Goal: Task Accomplishment & Management: Use online tool/utility

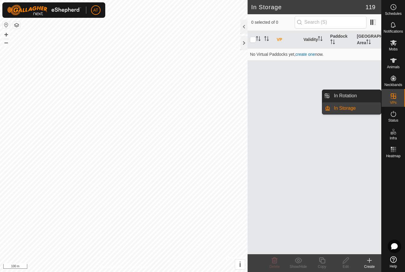
click at [360, 111] on link "In Storage" at bounding box center [355, 108] width 51 height 12
click at [368, 95] on link "In Rotation" at bounding box center [355, 96] width 51 height 12
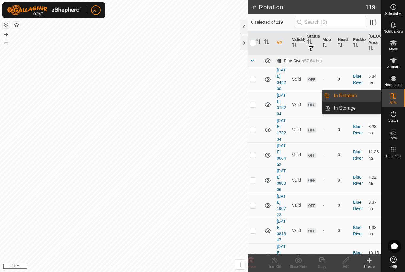
click at [363, 108] on link "In Storage" at bounding box center [355, 108] width 51 height 12
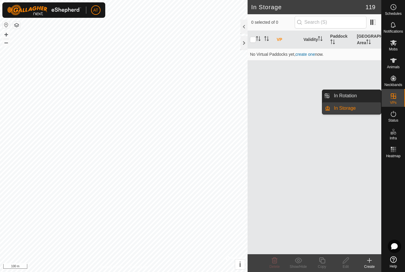
click at [359, 95] on link "In Rotation" at bounding box center [355, 96] width 51 height 12
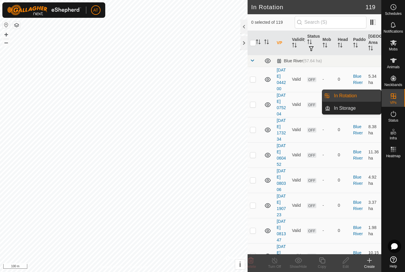
click at [361, 108] on link "In Storage" at bounding box center [355, 108] width 51 height 12
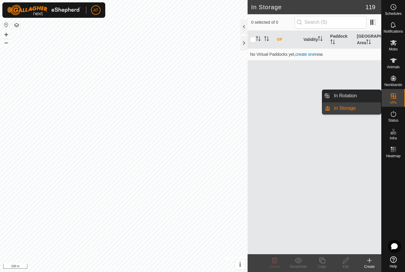
click at [360, 109] on link "In Storage" at bounding box center [355, 108] width 51 height 12
click at [247, 46] on div at bounding box center [243, 43] width 7 height 14
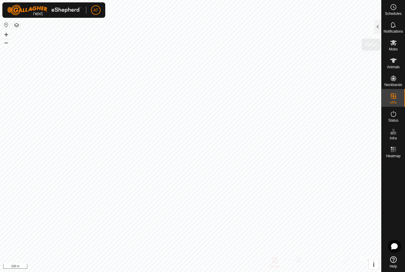
click at [396, 47] on span "Mobs" at bounding box center [393, 49] width 9 height 4
click at [380, 27] on div at bounding box center [377, 27] width 7 height 14
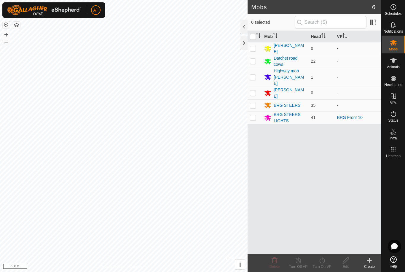
click at [254, 115] on p-checkbox at bounding box center [253, 117] width 6 height 5
checkbox input "true"
click at [324, 259] on icon at bounding box center [321, 260] width 5 height 6
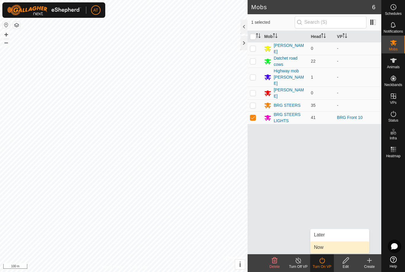
click at [325, 246] on link "Now" at bounding box center [339, 247] width 59 height 12
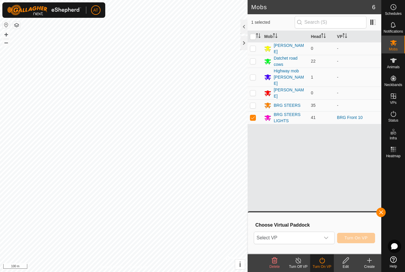
click at [328, 237] on icon "dropdown trigger" at bounding box center [326, 237] width 5 height 5
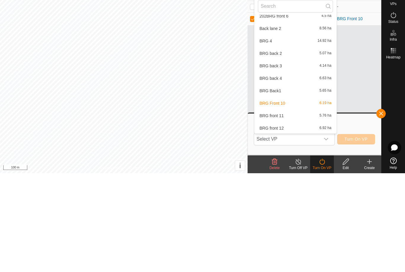
scroll to position [213, 0]
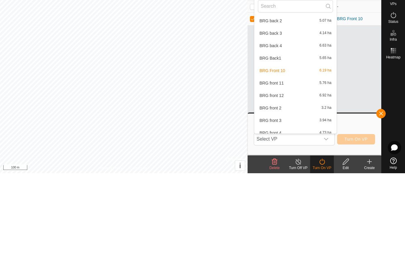
click at [282, 180] on span "BRG front 11" at bounding box center [271, 182] width 24 height 4
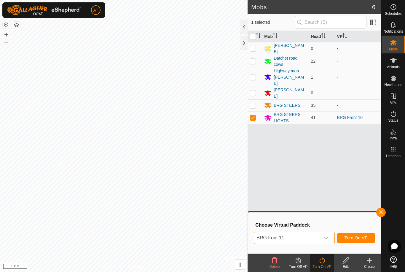
click at [383, 209] on button "button" at bounding box center [380, 211] width 9 height 9
